Goal: Complete application form

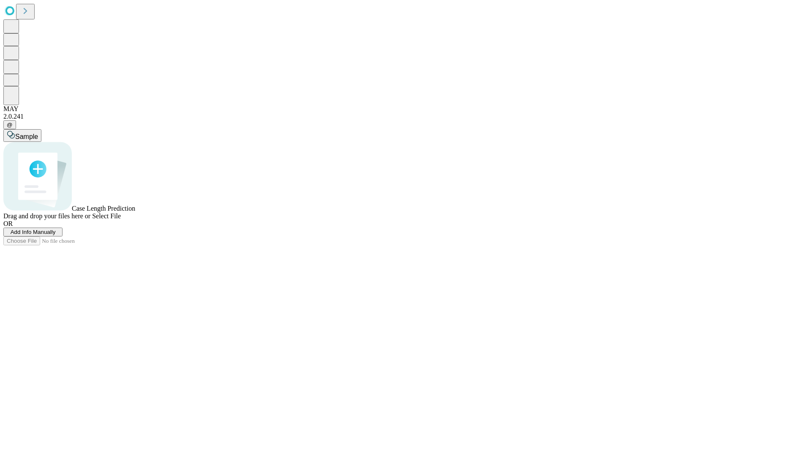
click at [56, 235] on span "Add Info Manually" at bounding box center [33, 232] width 45 height 6
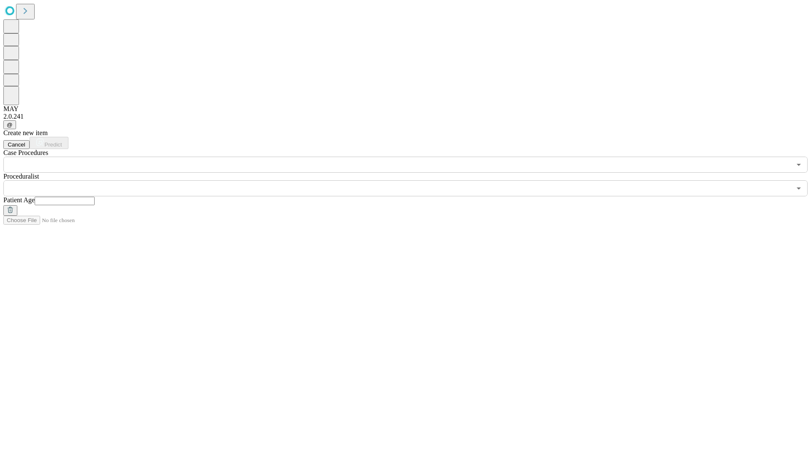
click at [95, 197] on input "text" at bounding box center [65, 201] width 60 height 8
type input "**"
click at [412, 180] on input "text" at bounding box center [397, 188] width 788 height 16
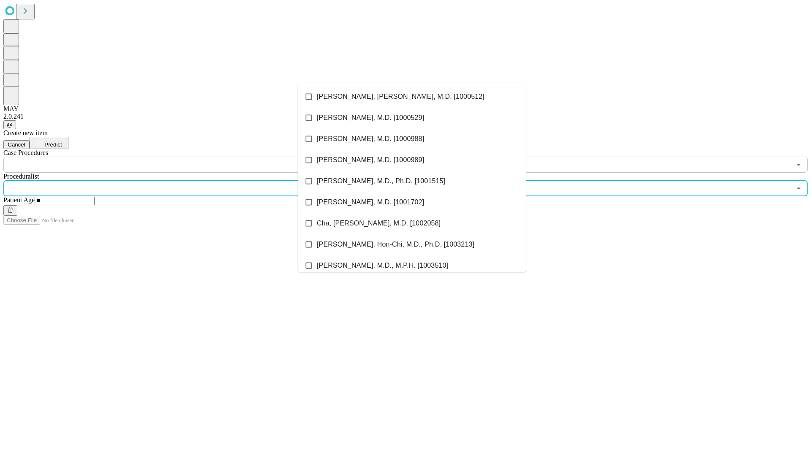
click at [412, 97] on li "[PERSON_NAME], [PERSON_NAME], M.D. [1000512]" at bounding box center [412, 96] width 228 height 21
click at [177, 157] on input "text" at bounding box center [397, 165] width 788 height 16
